Goal: Task Accomplishment & Management: Manage account settings

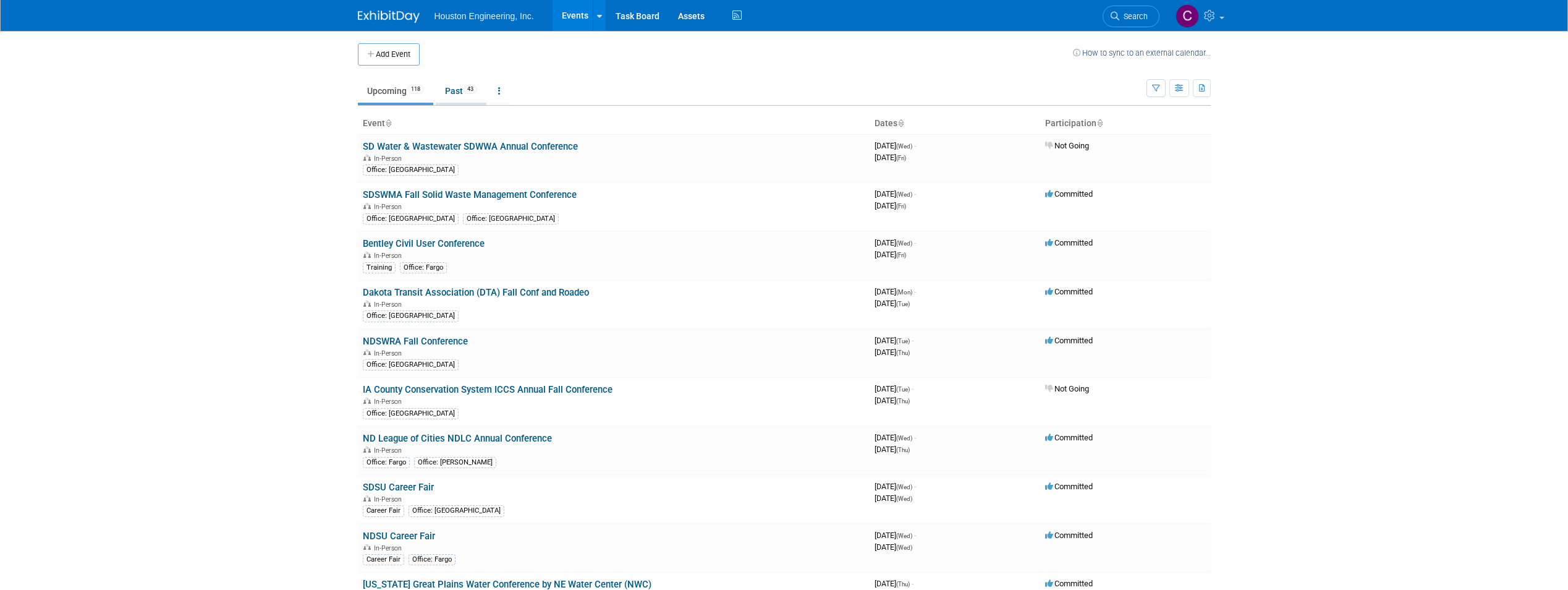
click at [454, 85] on link "Past 43" at bounding box center [461, 91] width 51 height 23
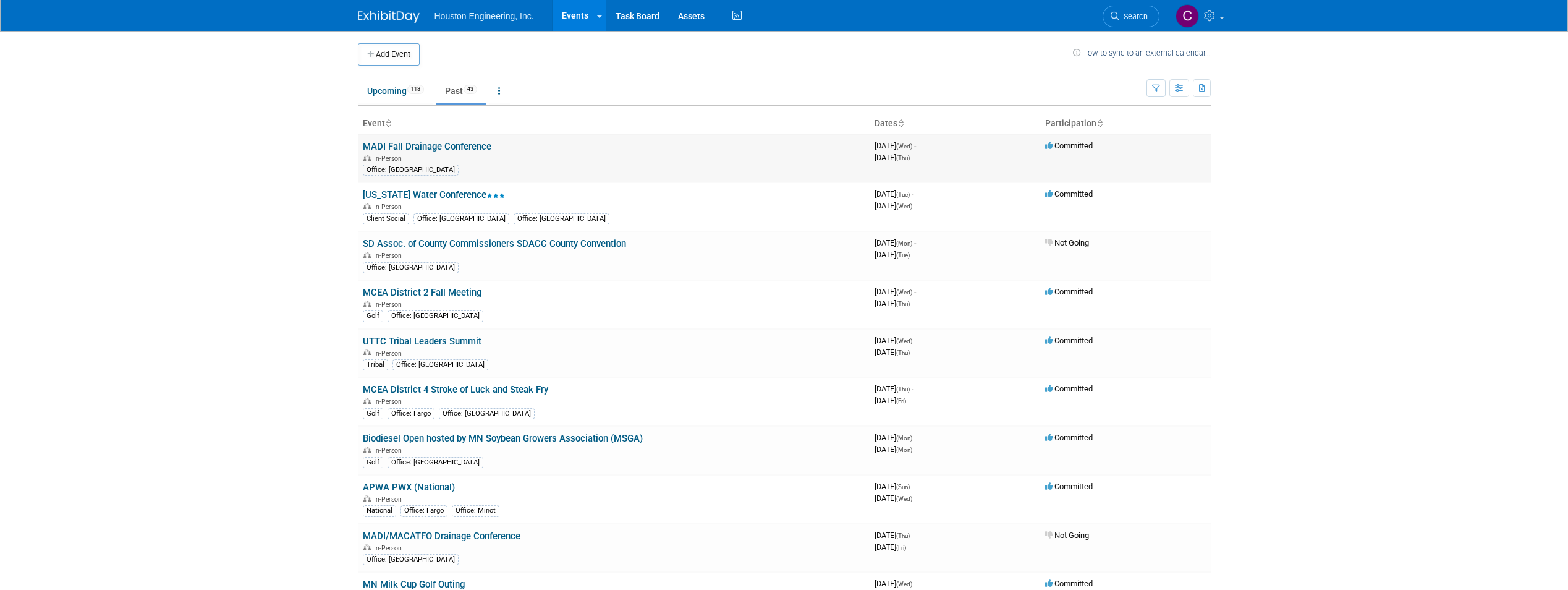
click at [489, 151] on link "MADI Fall Drainage Conference" at bounding box center [427, 147] width 128 height 11
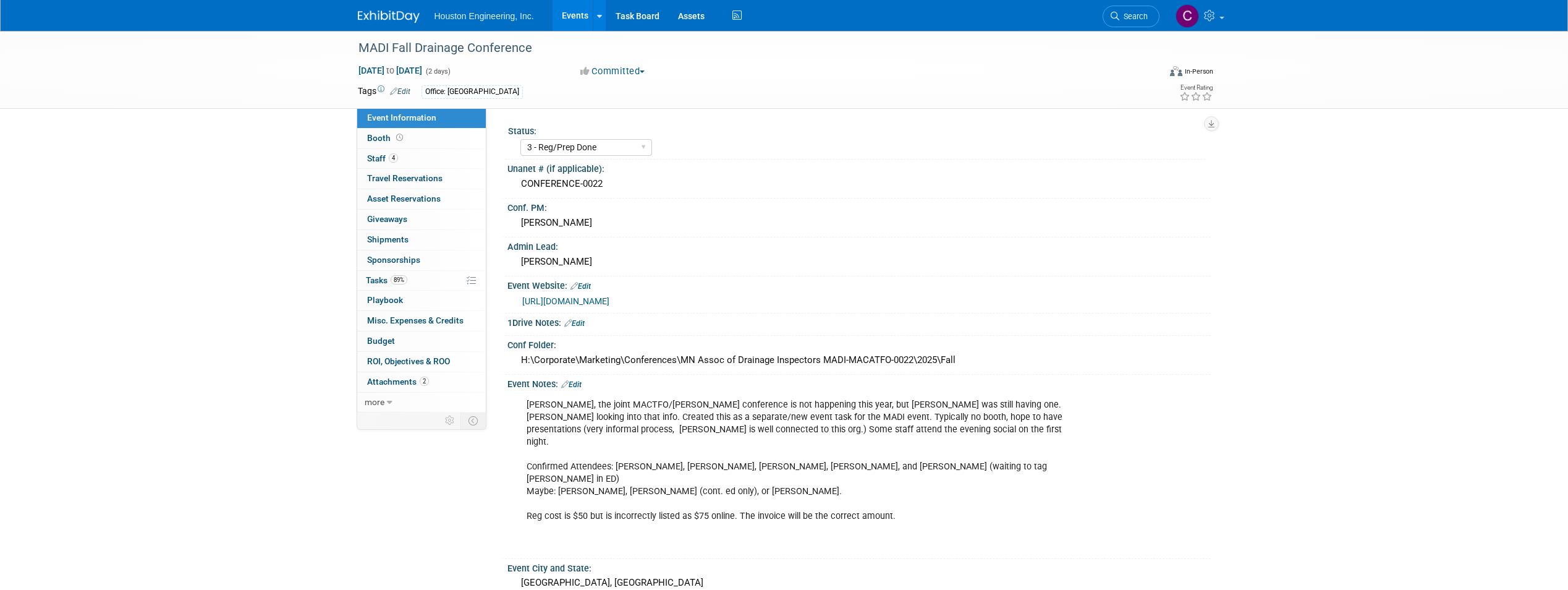
select select "3 - Reg/Prep Done"
select select "Yes"
select select "Water Resources"
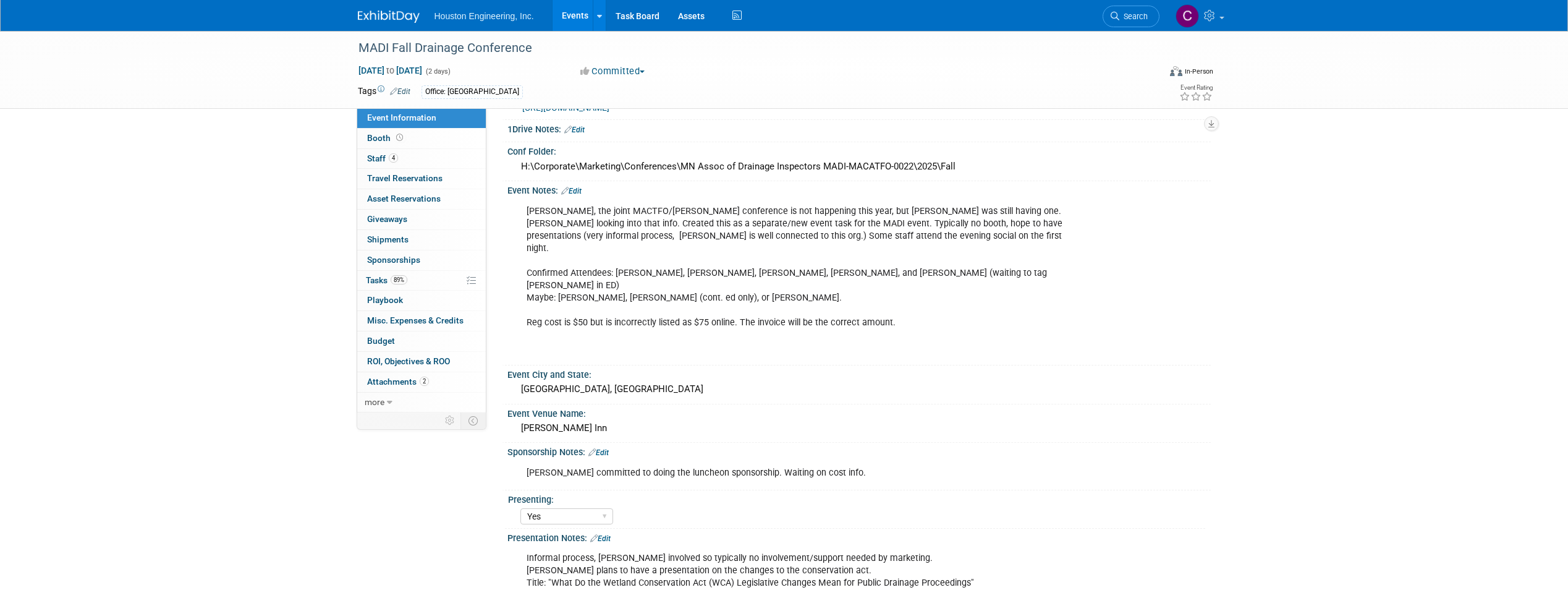
scroll to position [424, 0]
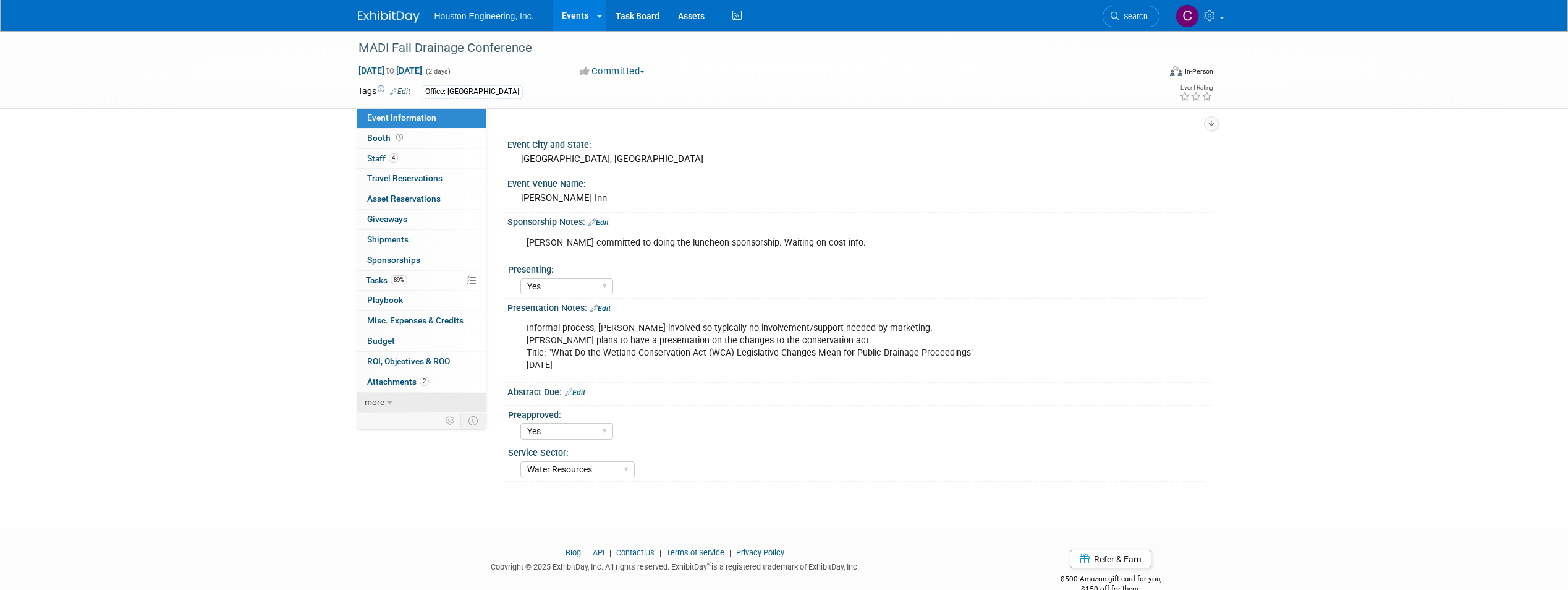
click at [379, 407] on link "more" at bounding box center [422, 402] width 128 height 20
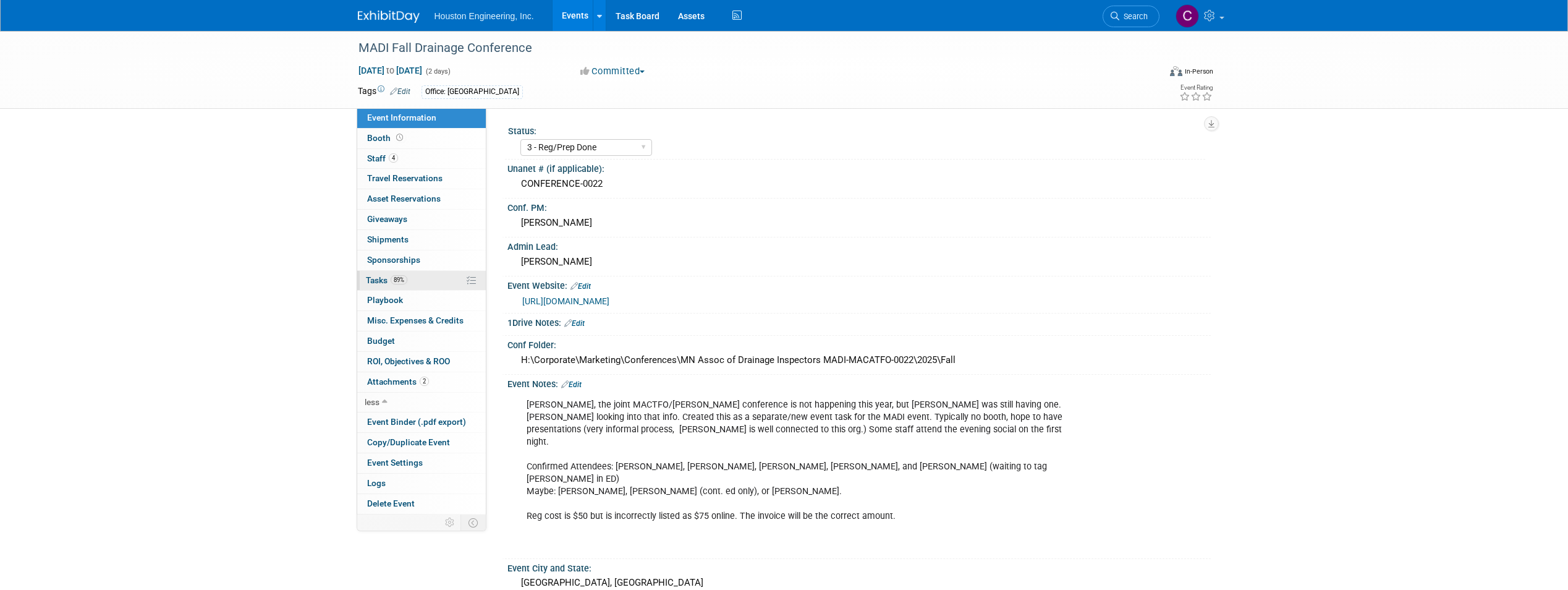
scroll to position [165, 0]
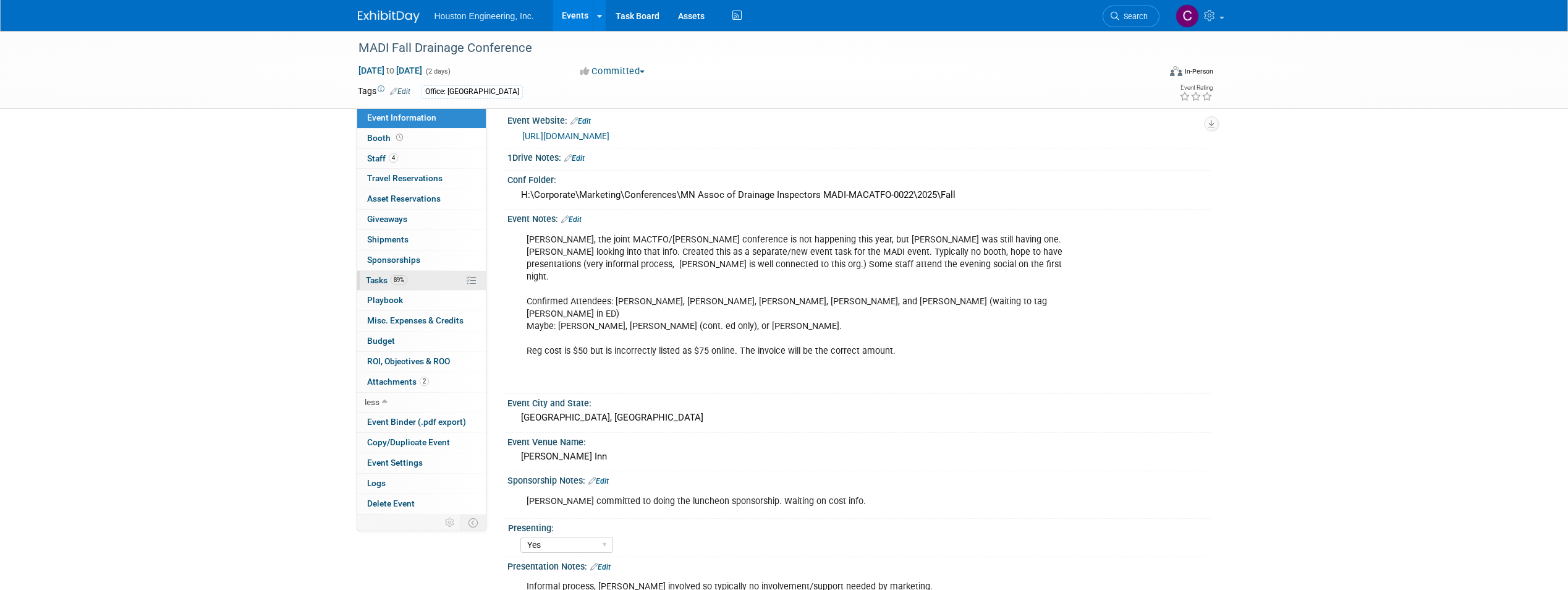
click at [449, 276] on link "89% Tasks 89%" at bounding box center [422, 280] width 128 height 20
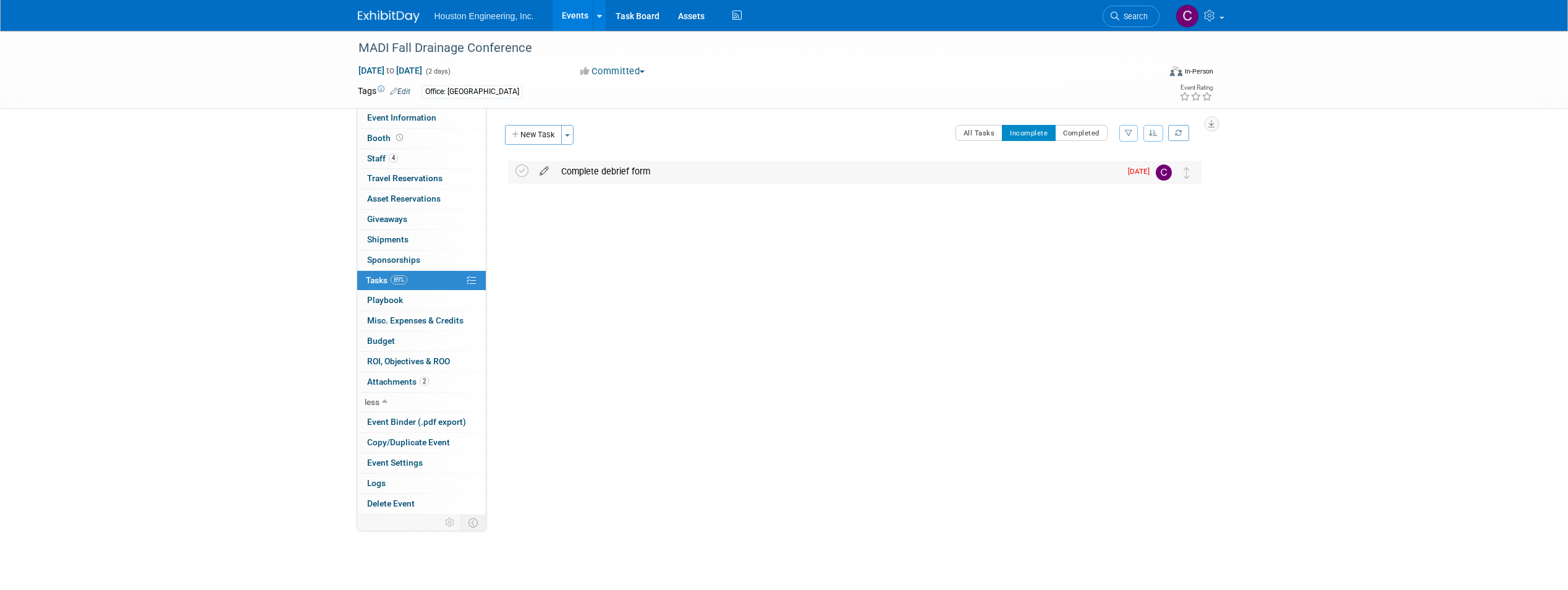
click at [546, 170] on icon at bounding box center [544, 168] width 22 height 15
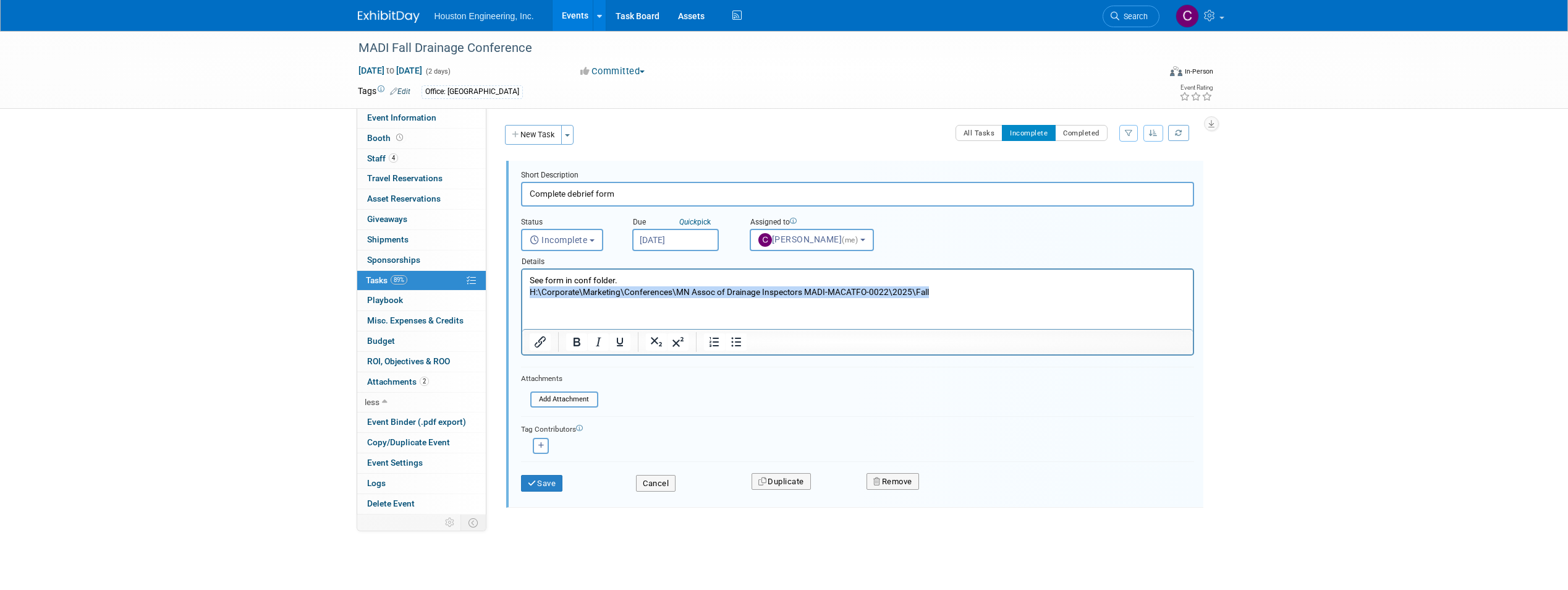
drag, startPoint x: 947, startPoint y: 290, endPoint x: 514, endPoint y: 302, distance: 433.2
click at [522, 298] on html "See form in conf folder. H:\Corporate\Marketing\Conferences\MN Assoc of Drainag…" at bounding box center [857, 283] width 670 height 29
copy p "H:\Corporate\Marketing\Conferences\MN Assoc of Drainage Inspectors MADI-MACATFO…"
click at [688, 426] on div "Tag Contributors" at bounding box center [858, 428] width 673 height 13
click at [1085, 135] on button "Completed" at bounding box center [1081, 133] width 53 height 16
